Goal: Find specific page/section: Find specific page/section

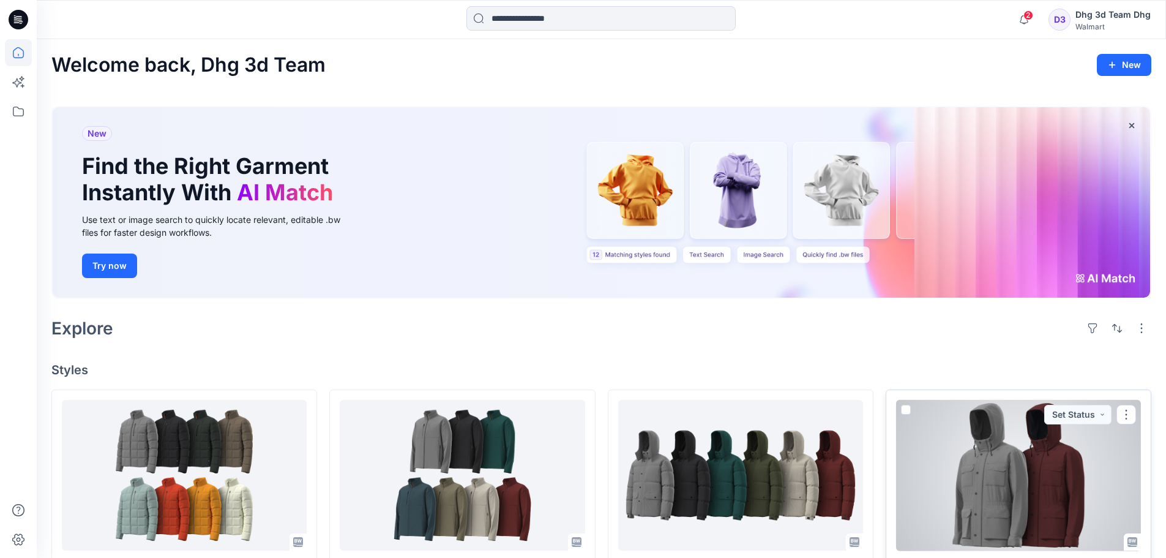
click at [964, 490] on div at bounding box center [1018, 475] width 245 height 151
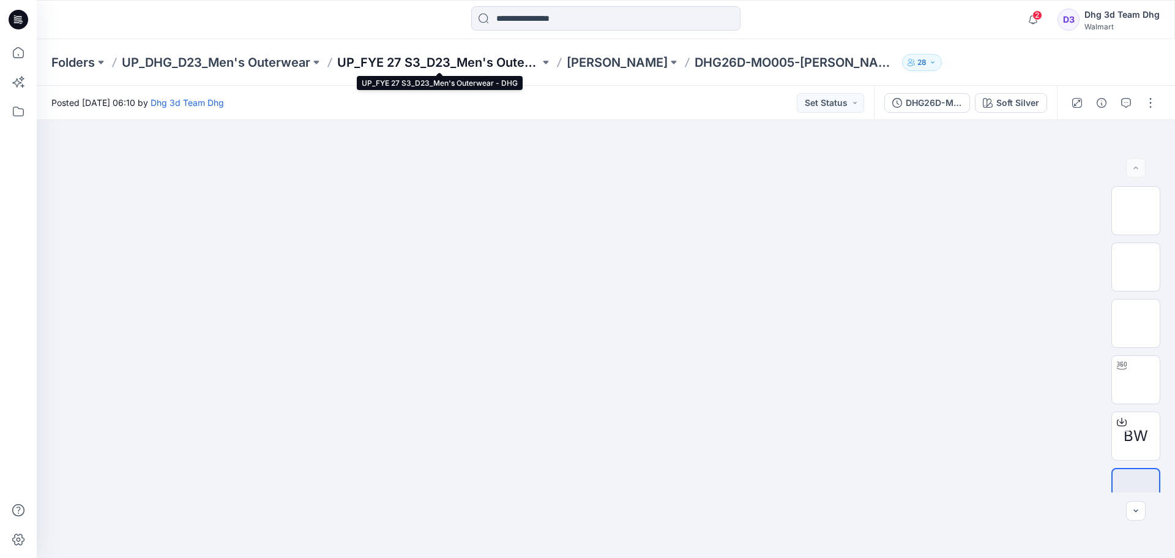
click at [407, 63] on p "UP_FYE 27 S3_D23_Men's Outerwear - DHG" at bounding box center [438, 62] width 203 height 17
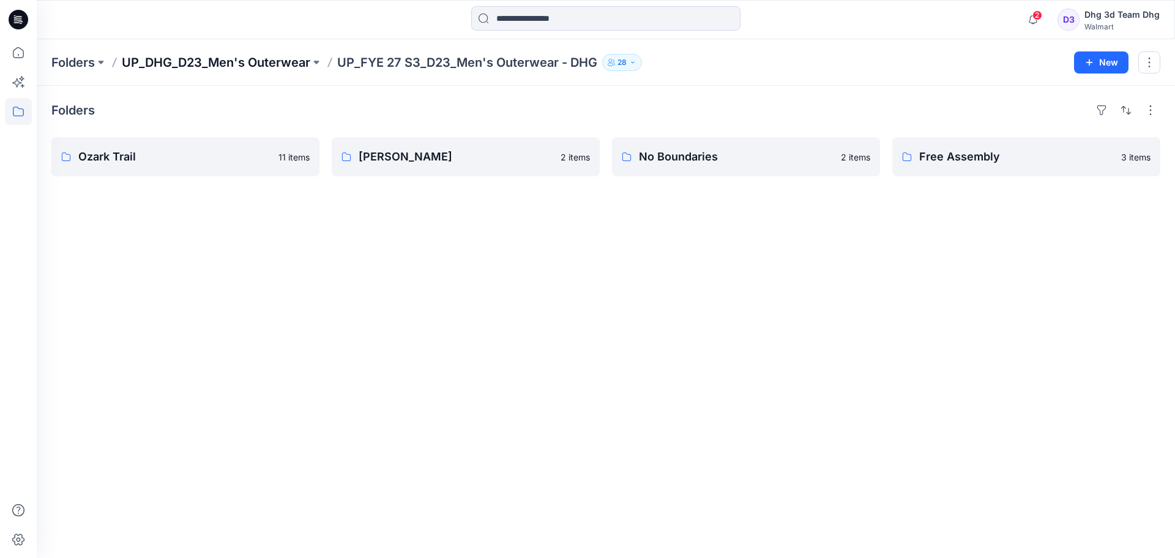
click at [277, 55] on p "UP_DHG_D23_Men's Outerwear" at bounding box center [216, 62] width 189 height 17
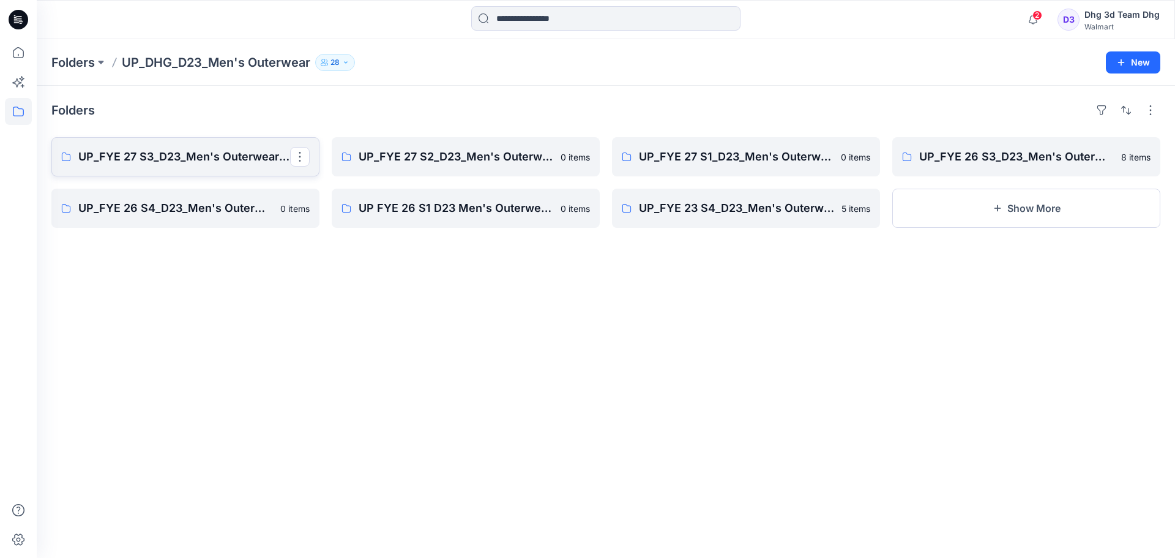
click at [203, 162] on p "UP_FYE 27 S3_D23_Men's Outerwear - DHG" at bounding box center [184, 156] width 212 height 17
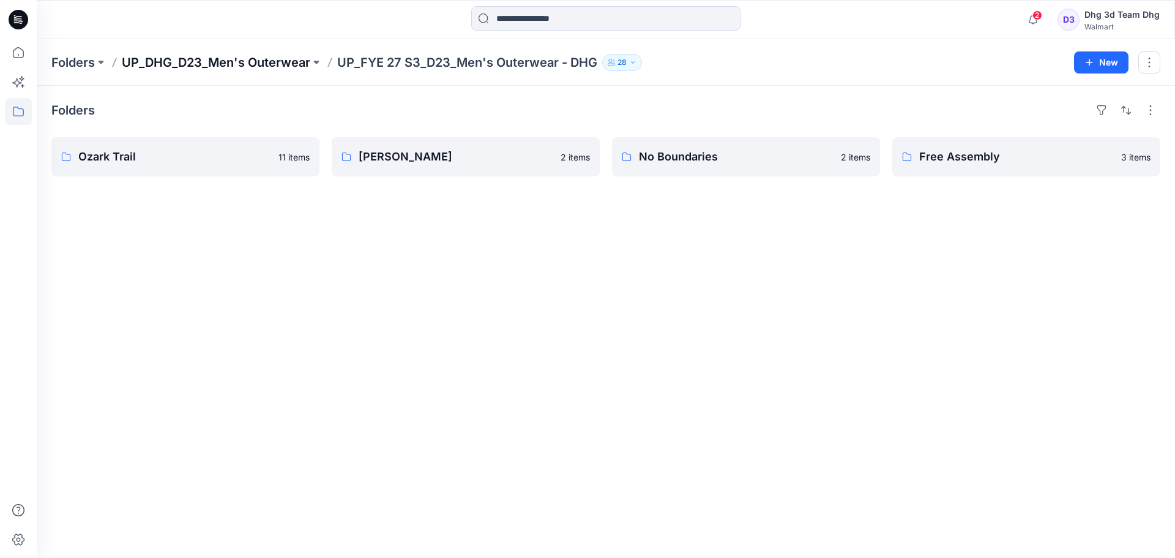
click at [267, 63] on p "UP_DHG_D23_Men's Outerwear" at bounding box center [216, 62] width 189 height 17
